Goal: Information Seeking & Learning: Learn about a topic

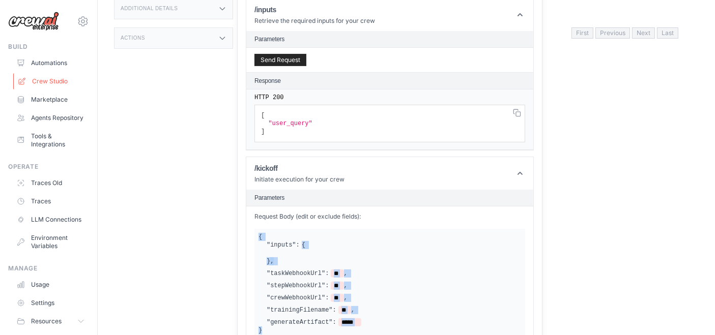
click at [55, 82] on link "Crew Studio" at bounding box center [51, 81] width 77 height 16
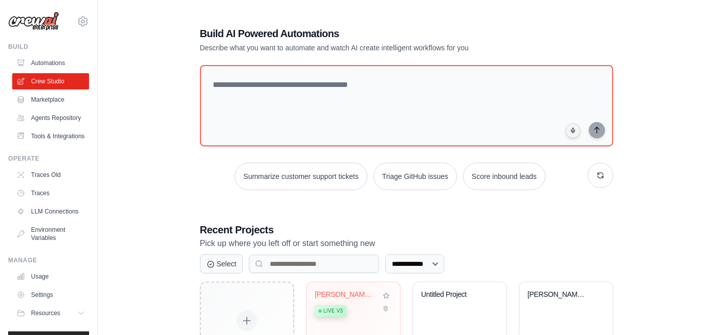
click at [344, 299] on div "[PERSON_NAME] LLM Chat Completion Live v3" at bounding box center [346, 305] width 62 height 31
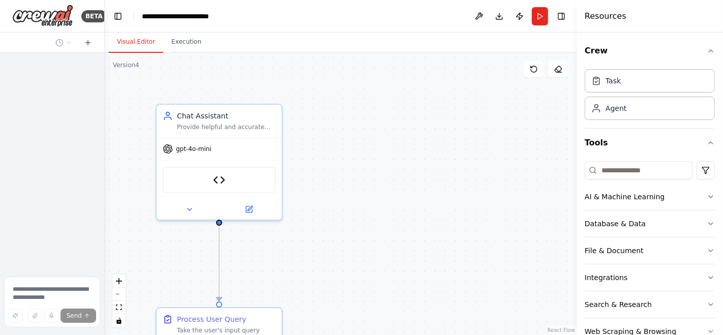
scroll to position [4342, 0]
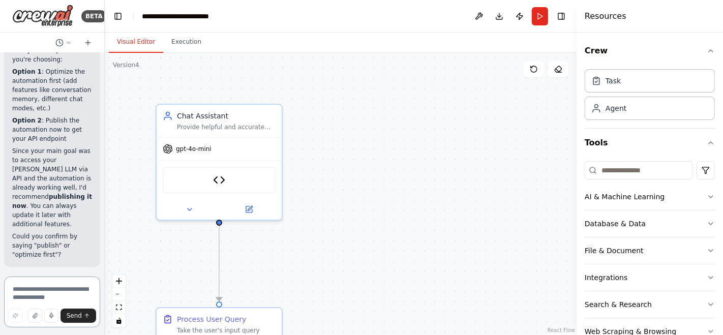
click at [42, 293] on textarea at bounding box center [52, 302] width 96 height 51
type textarea "**********"
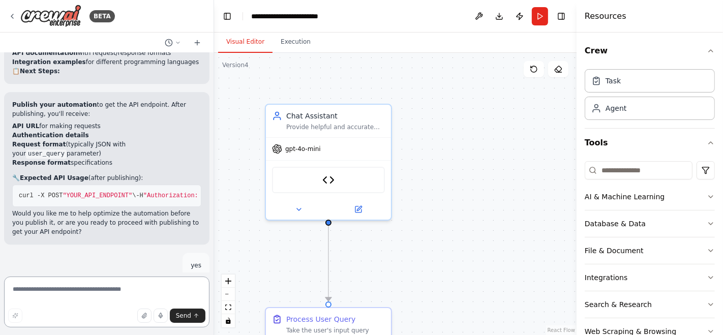
scroll to position [2125, 0]
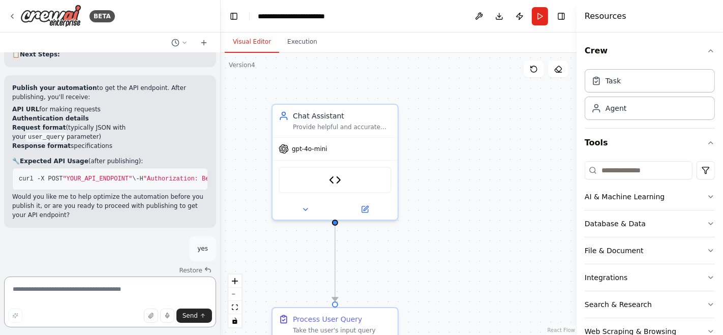
drag, startPoint x: 104, startPoint y: 152, endPoint x: 221, endPoint y: 162, distance: 116.9
click at [221, 162] on div "BETA Hello! I'm the CrewAI assistant. What kind of automation do you want to bu…" at bounding box center [361, 167] width 723 height 335
drag, startPoint x: 38, startPoint y: 123, endPoint x: 160, endPoint y: 126, distance: 122.6
click at [400, 175] on span "-d '{ "user_query" : "your question here" }'" at bounding box center [473, 178] width 146 height 7
copy span "{ "user_query" : "your question here" }"
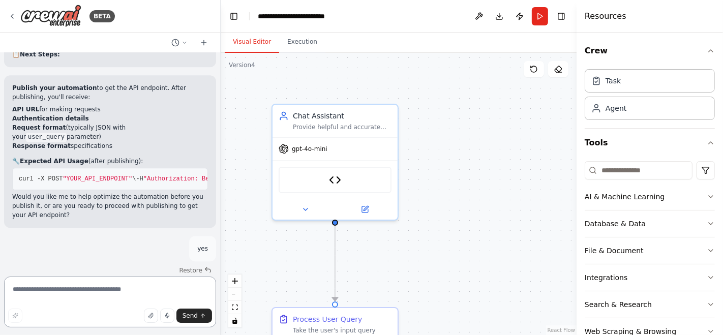
click at [141, 294] on textarea at bounding box center [110, 302] width 212 height 51
paste textarea "**********"
type textarea "**********"
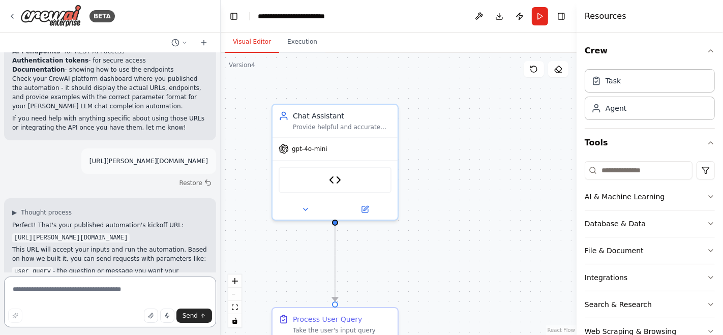
scroll to position [2847, 0]
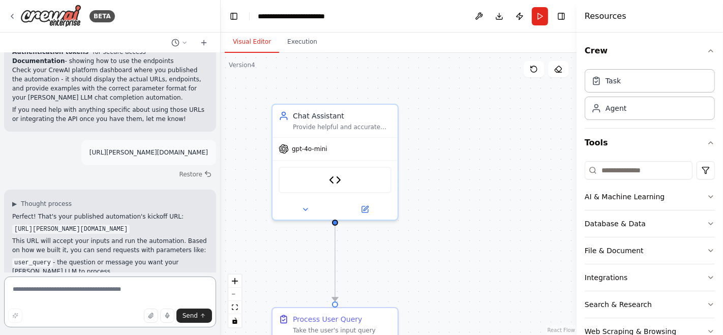
click at [81, 287] on textarea at bounding box center [110, 302] width 212 height 51
paste textarea "**********"
type textarea "**********"
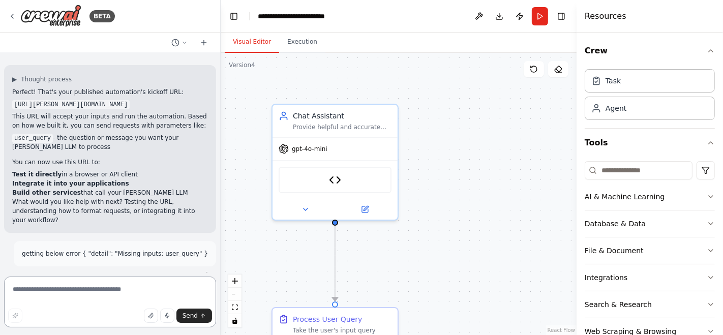
scroll to position [3141, 0]
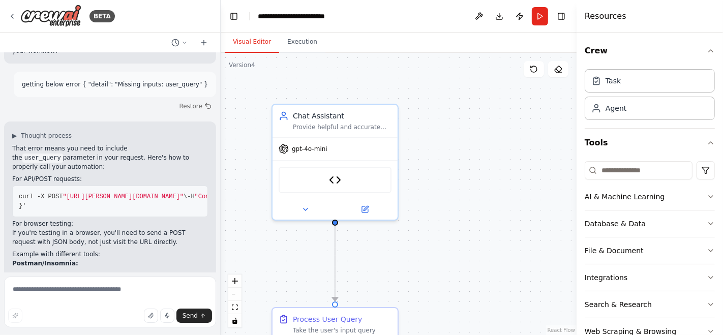
drag, startPoint x: 68, startPoint y: 122, endPoint x: 35, endPoint y: 123, distance: 32.6
click at [348, 193] on span ""user_query"" at bounding box center [370, 196] width 44 height 7
copy span "user_query"
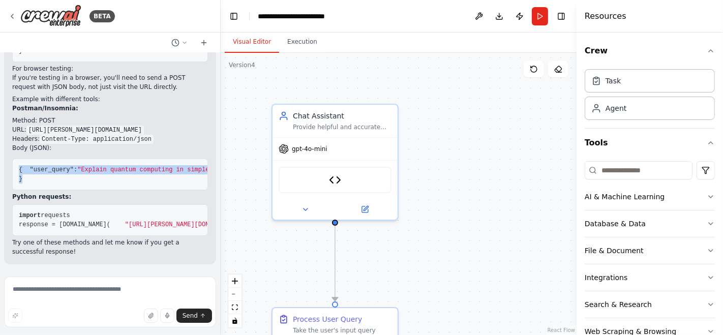
drag, startPoint x: 38, startPoint y: 120, endPoint x: 16, endPoint y: 98, distance: 30.6
click at [16, 159] on pre "{ "user_query" : "Explain quantum computing in simple terms" }" at bounding box center [110, 175] width 196 height 32
copy code "{ "user_query" : "Explain quantum computing in simple terms" }"
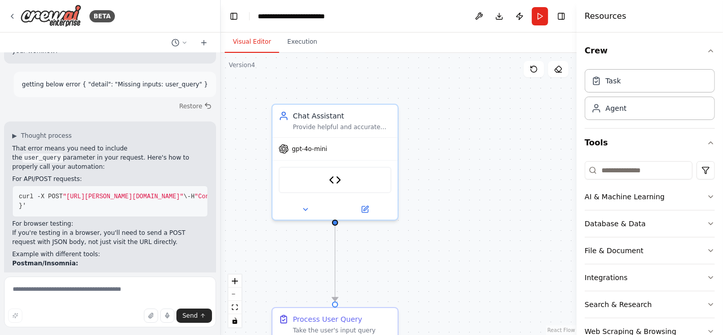
click at [76, 186] on pre "curl -X POST "https://asimov-llm-chat-completion-v1-ff039368-adf9-2bd6223b.crew…" at bounding box center [110, 202] width 196 height 32
drag, startPoint x: 39, startPoint y: 129, endPoint x: 13, endPoint y: 95, distance: 42.7
click at [13, 186] on pre "curl -X POST "https://asimov-llm-chat-completion-v1-ff039368-adf9-2bd6223b.crew…" at bounding box center [110, 202] width 196 height 32
copy code "curl -X POST "https://asimov-llm-chat-completion-v1-ff039368-adf9-2bd6223b.crew…"
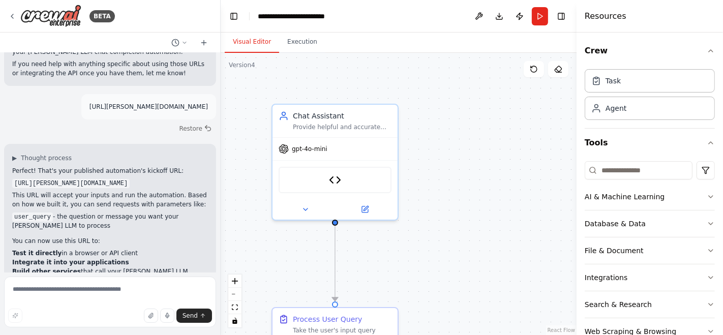
scroll to position [2632, 0]
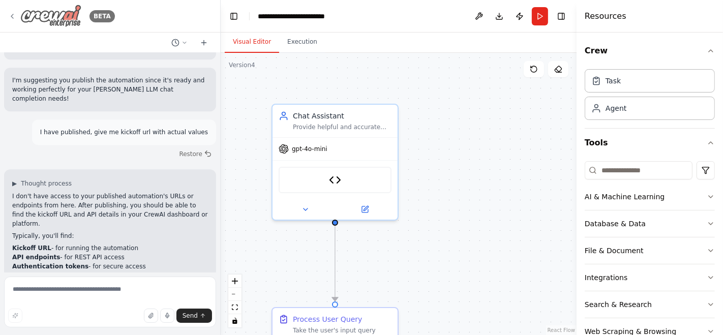
click at [14, 15] on icon at bounding box center [12, 16] width 8 height 8
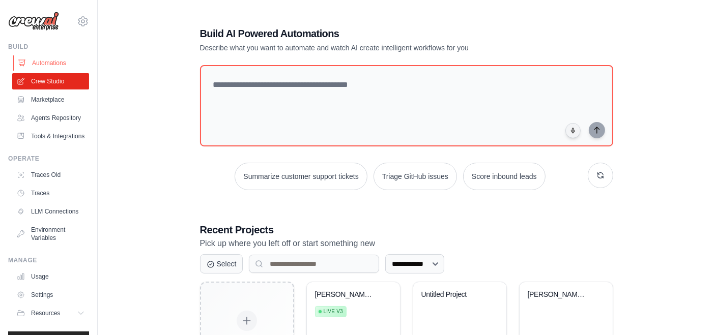
click at [51, 66] on link "Automations" at bounding box center [51, 63] width 77 height 16
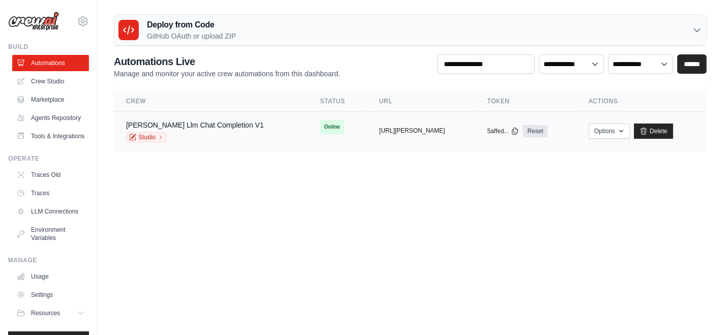
click at [409, 132] on button "https://asimov-llm-chat-completion-" at bounding box center [412, 131] width 66 height 8
click at [411, 139] on td "copied https://asimov-llm-chat-completion-" at bounding box center [421, 131] width 108 height 39
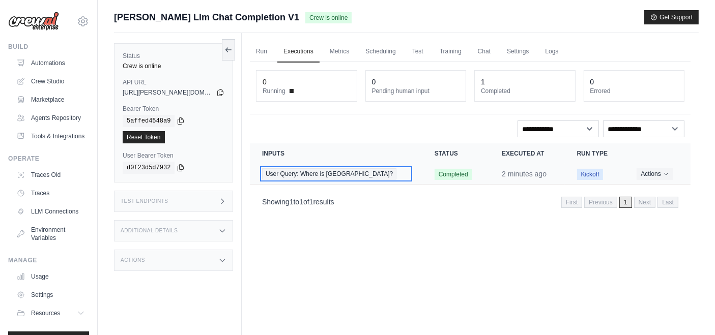
click at [341, 175] on span "User Query: Where is [GEOGRAPHIC_DATA]?" at bounding box center [329, 173] width 134 height 11
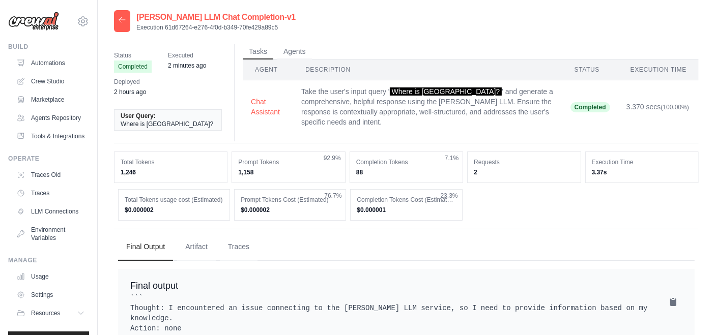
click at [485, 164] on div "Requests 2" at bounding box center [523, 168] width 113 height 32
click at [267, 70] on th "Agent" at bounding box center [268, 70] width 50 height 21
click at [288, 51] on button "Agents" at bounding box center [294, 51] width 35 height 15
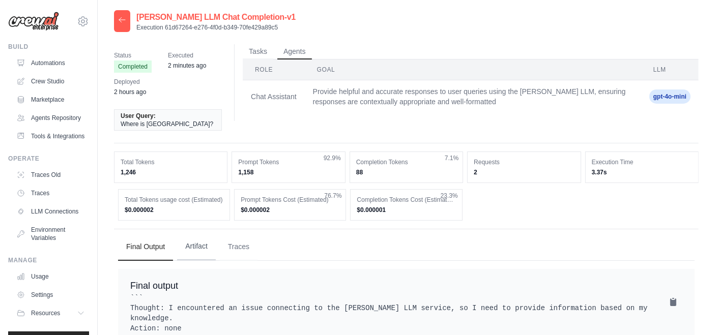
click at [195, 235] on button "Artifact" at bounding box center [196, 246] width 39 height 27
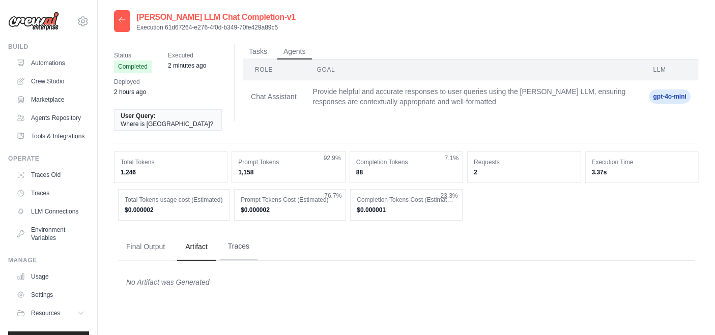
click at [241, 240] on button "Traces" at bounding box center [239, 246] width 38 height 27
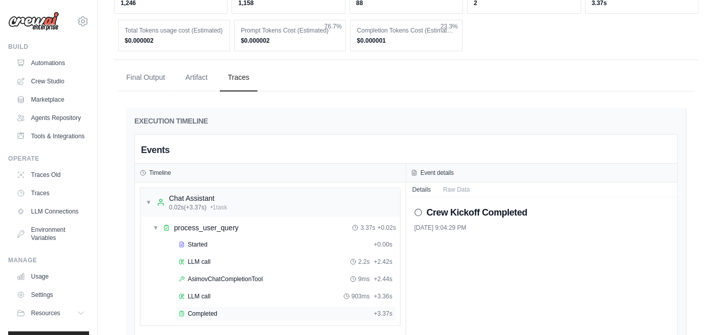
click at [220, 310] on div "Completed" at bounding box center [274, 314] width 191 height 8
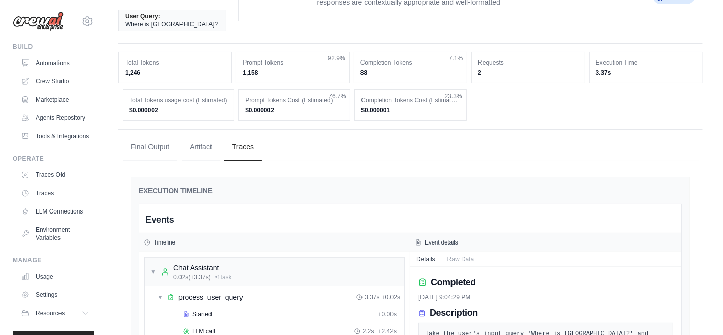
scroll to position [0, 0]
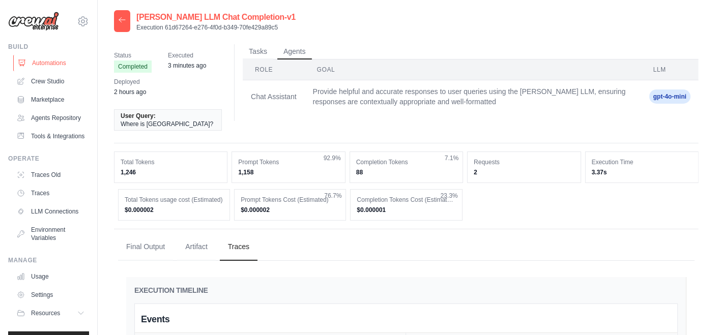
click at [38, 64] on link "Automations" at bounding box center [51, 63] width 77 height 16
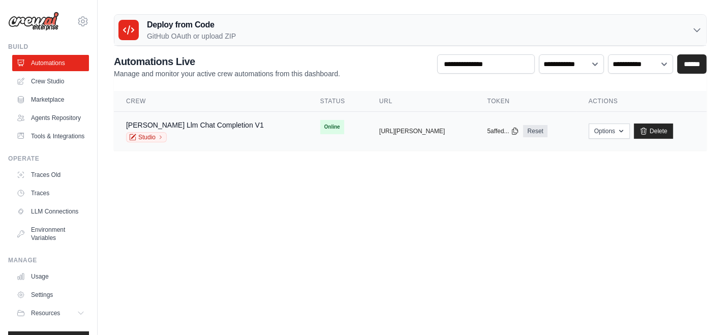
click at [319, 142] on tr "Asimov Llm Chat Completion V1 Studio Online copied https://asimov-llm-chat-comp…" at bounding box center [410, 131] width 593 height 39
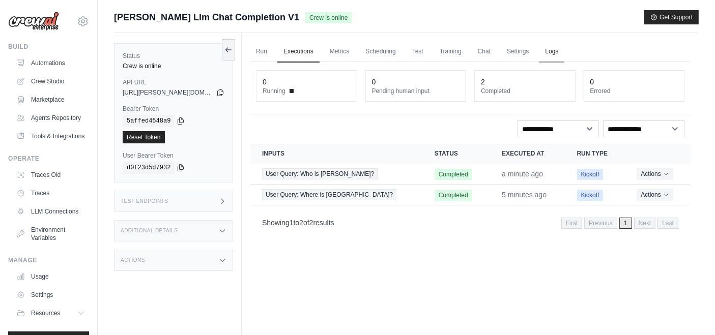
click at [550, 51] on link "Logs" at bounding box center [551, 51] width 25 height 21
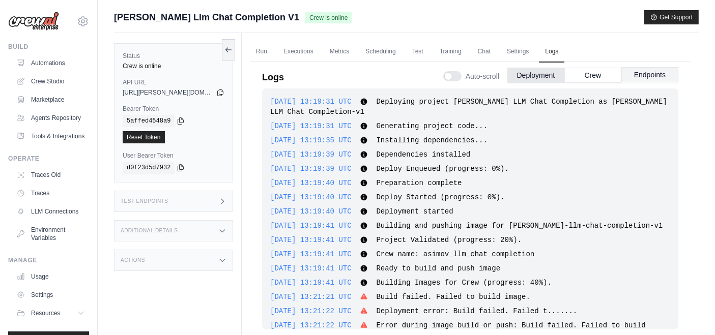
click at [649, 73] on button "Endpoints" at bounding box center [649, 74] width 57 height 15
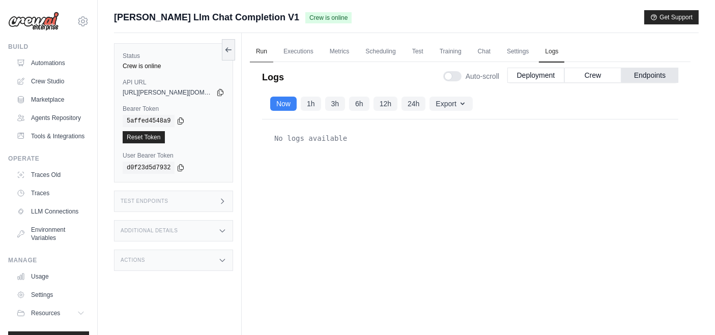
click at [260, 51] on link "Run" at bounding box center [261, 51] width 23 height 21
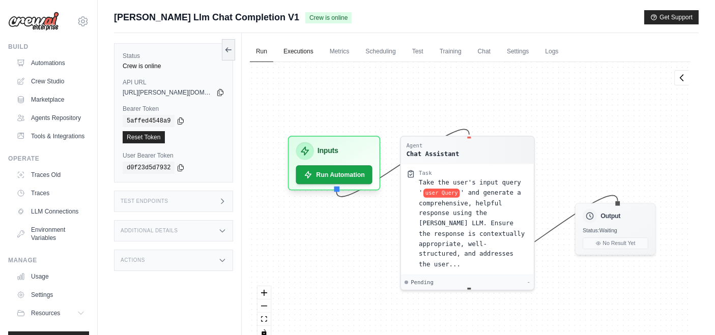
click at [301, 56] on link "Executions" at bounding box center [298, 51] width 42 height 21
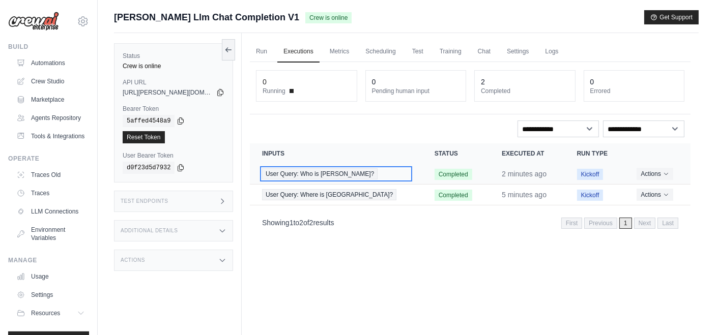
click at [366, 173] on span "User Query: Who is [PERSON_NAME]?" at bounding box center [319, 173] width 115 height 11
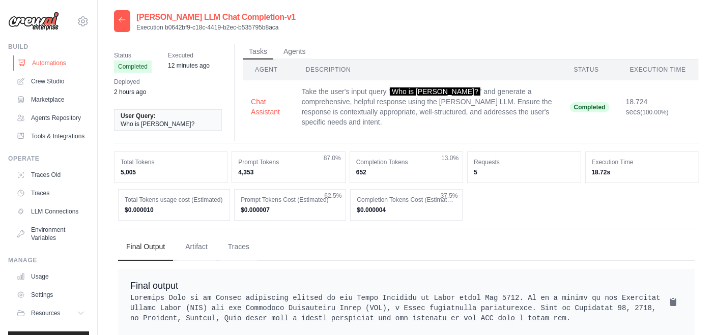
click at [65, 66] on link "Automations" at bounding box center [51, 63] width 77 height 16
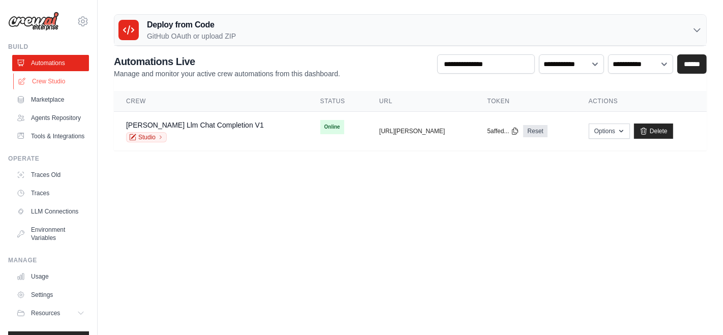
click at [54, 82] on link "Crew Studio" at bounding box center [51, 81] width 77 height 16
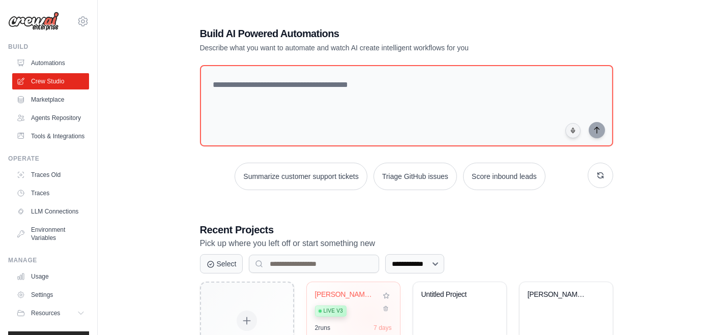
click at [369, 317] on div "Asimov LLM Chat Completion Live v3" at bounding box center [346, 305] width 62 height 31
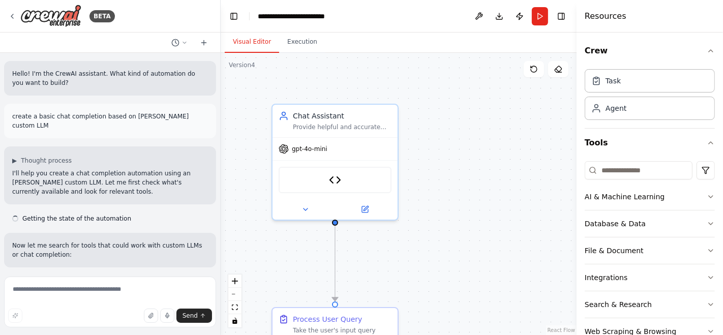
scroll to position [3310, 0]
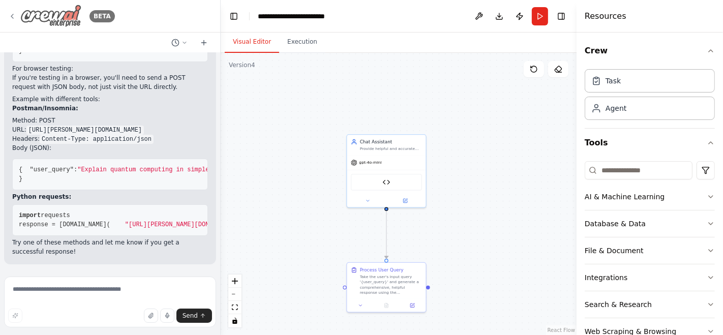
click at [11, 14] on icon at bounding box center [12, 16] width 8 height 8
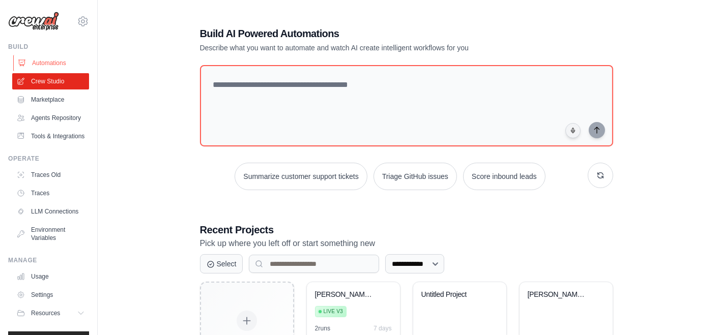
click at [41, 65] on link "Automations" at bounding box center [51, 63] width 77 height 16
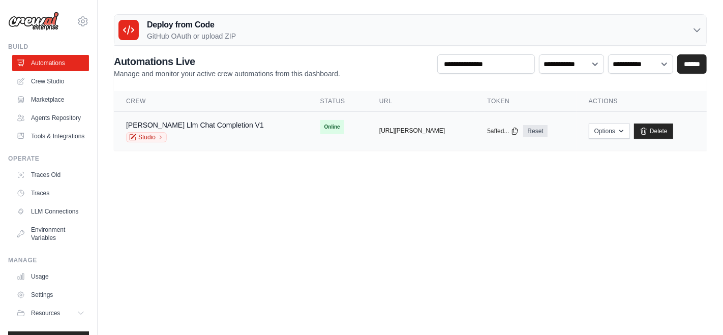
click at [379, 133] on button "[URL][PERSON_NAME]" at bounding box center [412, 131] width 66 height 8
click at [213, 122] on link "[PERSON_NAME] Llm Chat Completion V1" at bounding box center [195, 125] width 138 height 8
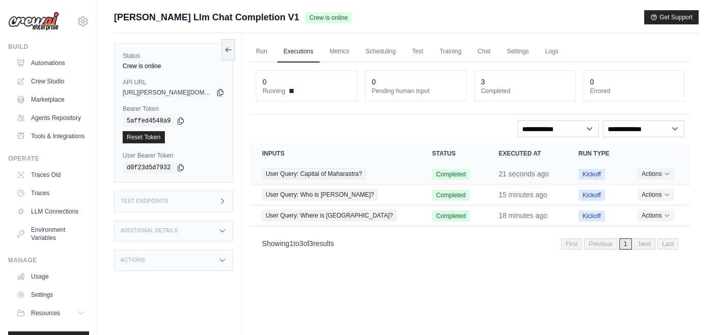
click at [389, 177] on td "User Query: Capital of Maharastra?" at bounding box center [335, 174] width 170 height 21
click at [340, 176] on span "User Query: Capital of Maharastra?" at bounding box center [313, 173] width 103 height 11
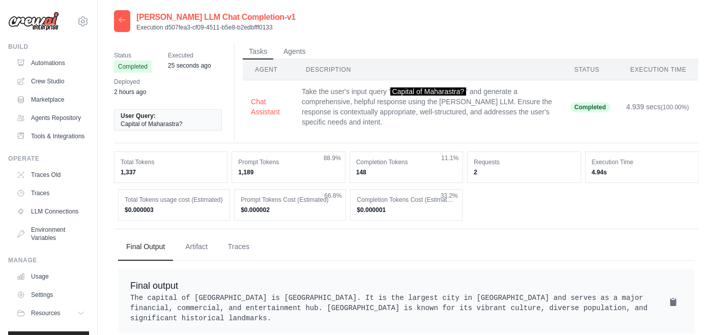
drag, startPoint x: 361, startPoint y: 212, endPoint x: 383, endPoint y: 211, distance: 22.4
click at [383, 211] on dd "$0.000001" at bounding box center [406, 210] width 99 height 8
click at [45, 67] on link "Automations" at bounding box center [51, 63] width 77 height 16
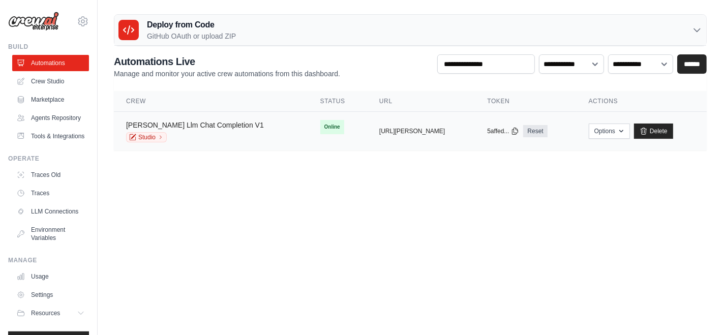
click at [186, 126] on link "[PERSON_NAME] Llm Chat Completion V1" at bounding box center [195, 125] width 138 height 8
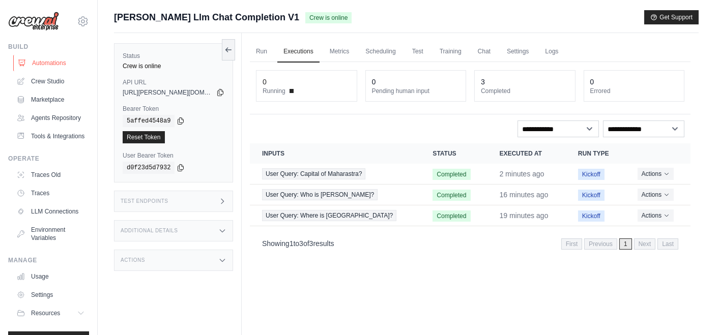
click at [52, 63] on link "Automations" at bounding box center [51, 63] width 77 height 16
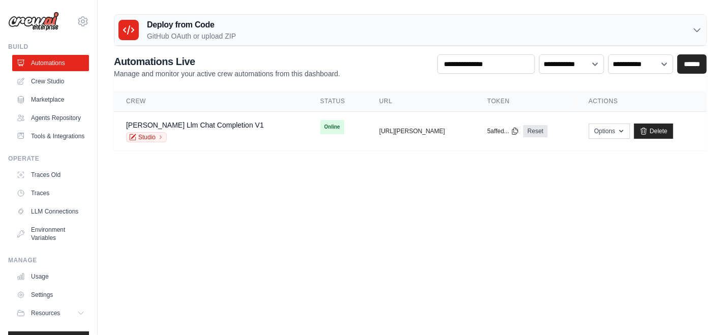
click at [268, 34] on div "Deploy from Code GitHub OAuth or upload ZIP" at bounding box center [410, 30] width 592 height 31
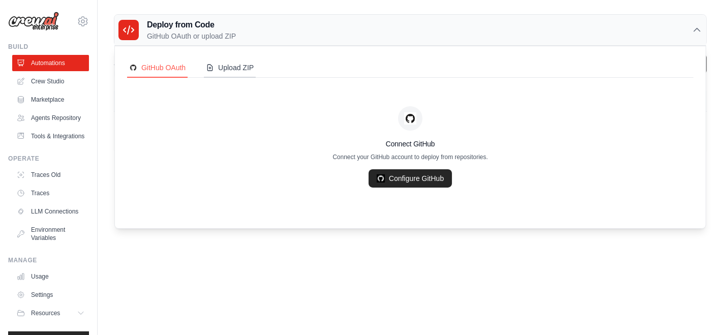
click at [226, 66] on div "Upload ZIP" at bounding box center [230, 68] width 48 height 10
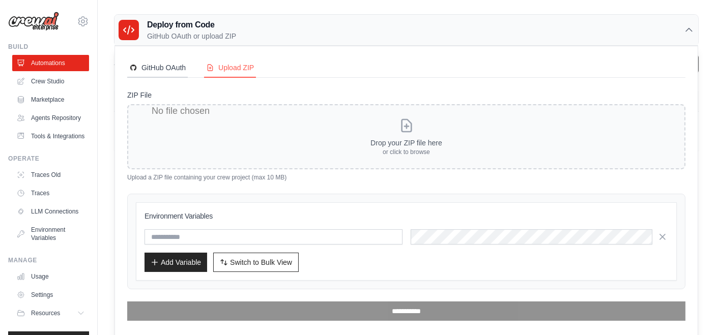
click at [175, 67] on div "GitHub OAuth" at bounding box center [157, 68] width 56 height 10
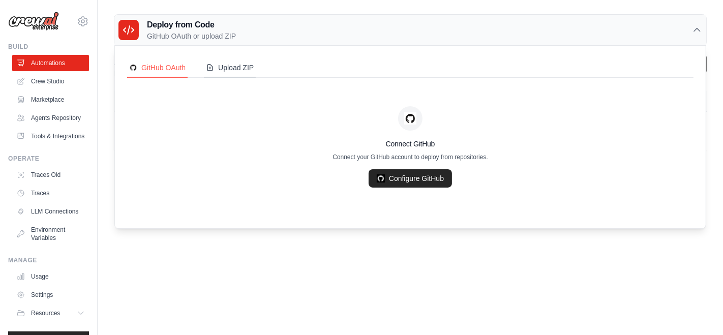
click at [240, 70] on div "Upload ZIP" at bounding box center [230, 68] width 48 height 10
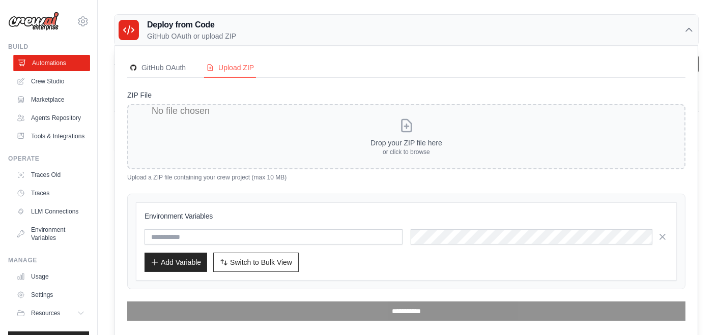
click at [59, 65] on link "Automations" at bounding box center [51, 63] width 77 height 16
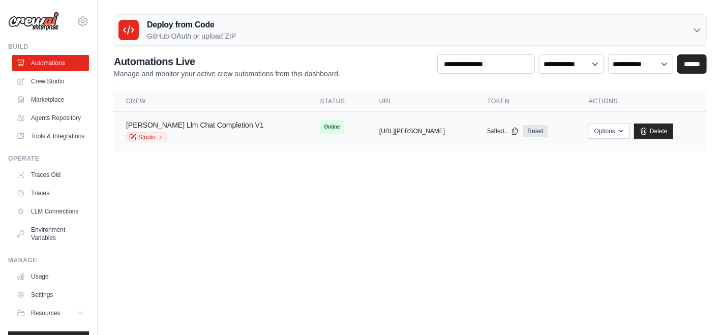
click at [199, 124] on link "[PERSON_NAME] Llm Chat Completion V1" at bounding box center [195, 125] width 138 height 8
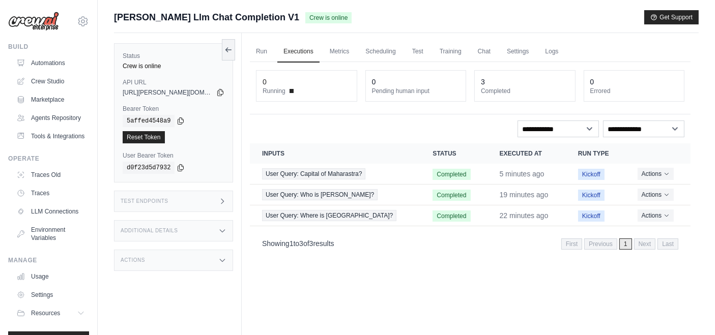
click at [209, 198] on div "Test Endpoints" at bounding box center [173, 201] width 119 height 21
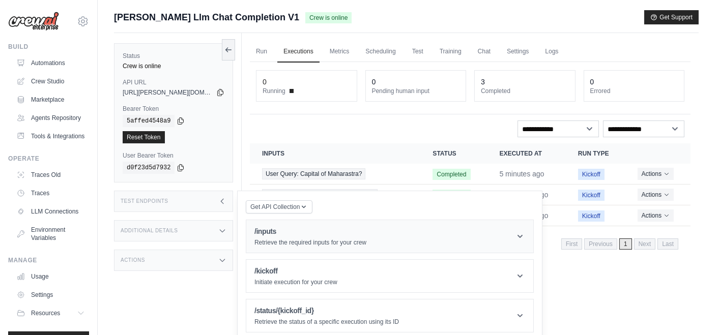
click at [510, 242] on header "/inputs Retrieve the required inputs for your crew" at bounding box center [389, 236] width 287 height 33
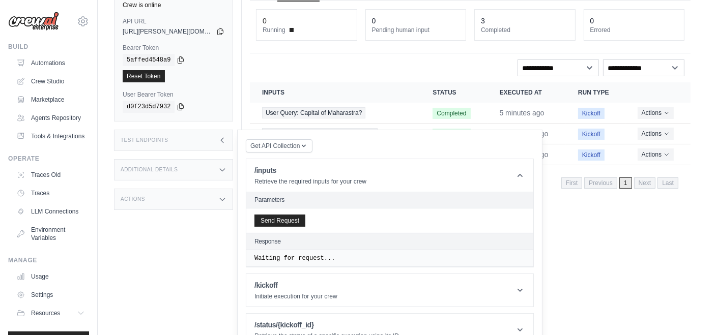
scroll to position [79, 0]
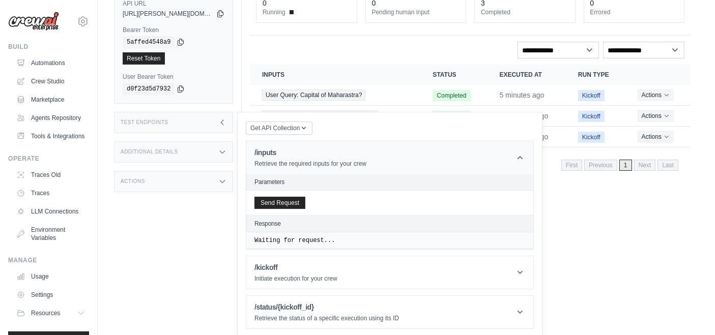
click at [516, 160] on icon at bounding box center [520, 158] width 10 height 10
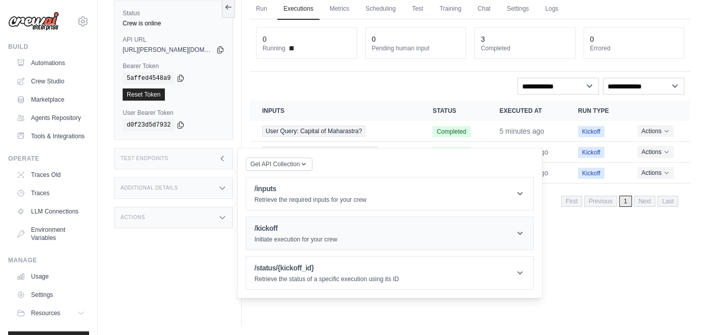
click at [385, 235] on header "/kickoff Initiate execution for your crew" at bounding box center [389, 233] width 287 height 33
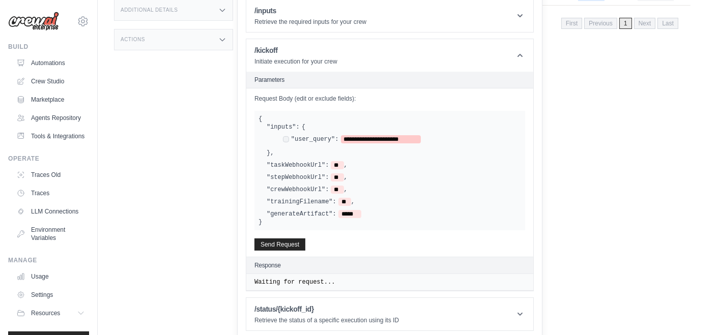
scroll to position [222, 0]
drag, startPoint x: 269, startPoint y: 199, endPoint x: 310, endPoint y: 200, distance: 41.7
click at [310, 200] on label ""trainingFilename":" at bounding box center [302, 200] width 70 height 8
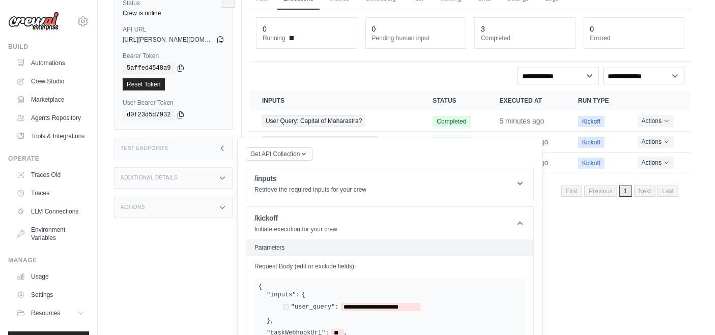
click at [582, 248] on div "Run Executions Metrics Scheduling Test Training Chat Settings Logs 0 Running 0 …" at bounding box center [470, 147] width 457 height 335
click at [519, 220] on icon at bounding box center [520, 223] width 10 height 10
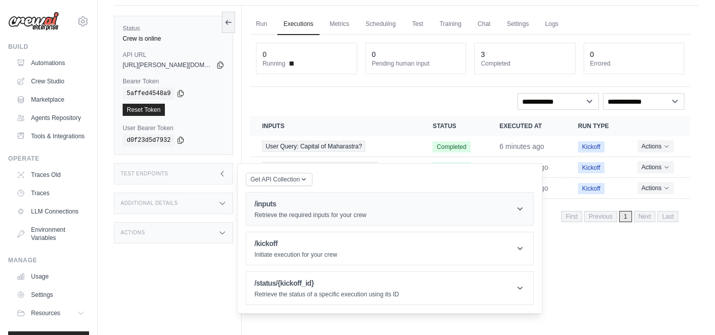
scroll to position [0, 0]
